Goal: Task Accomplishment & Management: Use online tool/utility

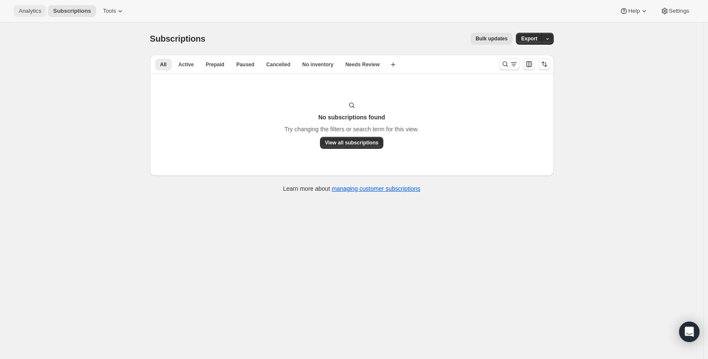
click at [34, 9] on span "Analytics" at bounding box center [30, 11] width 23 height 7
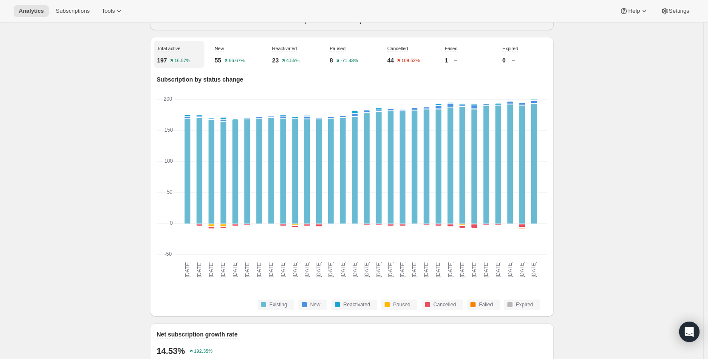
scroll to position [298, 0]
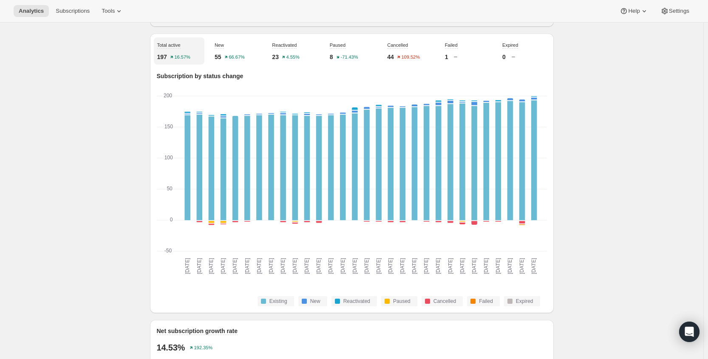
drag, startPoint x: 688, startPoint y: 235, endPoint x: 683, endPoint y: 239, distance: 6.3
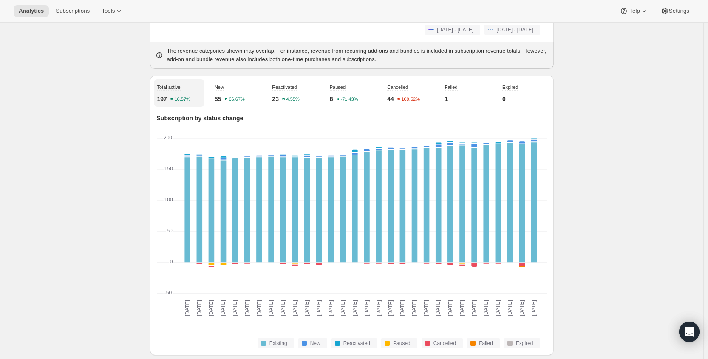
scroll to position [255, 0]
